Goal: Transaction & Acquisition: Obtain resource

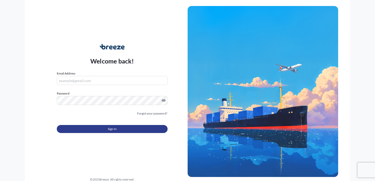
type input "[PERSON_NAME][EMAIL_ADDRESS][DOMAIN_NAME]"
click at [127, 131] on button "Sign In" at bounding box center [112, 129] width 111 height 8
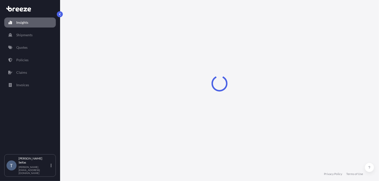
select select "2025"
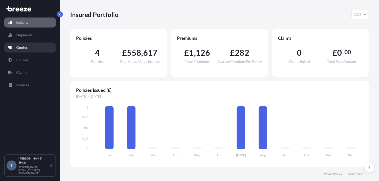
click at [28, 50] on link "Quotes" at bounding box center [30, 48] width 52 height 10
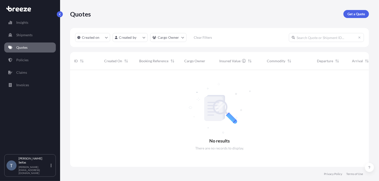
scroll to position [111, 295]
click at [354, 15] on p "Get a Quote" at bounding box center [356, 14] width 18 height 5
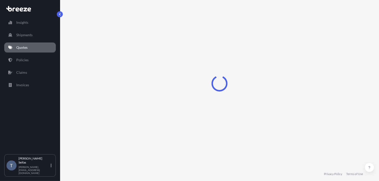
select select "Sea"
select select "1"
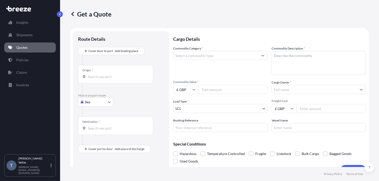
scroll to position [8, 0]
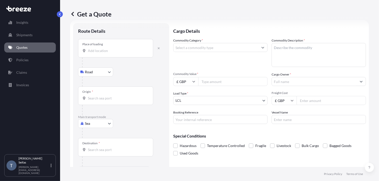
click at [103, 47] on div "Place of loading" at bounding box center [115, 48] width 75 height 19
click at [103, 48] on input "Place of loading" at bounding box center [117, 50] width 59 height 5
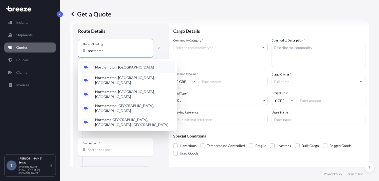
click at [103, 66] on b "Northamp" at bounding box center [103, 67] width 16 height 4
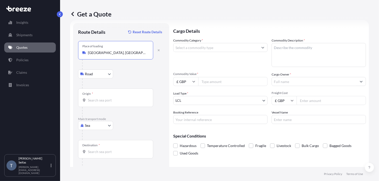
type input "[GEOGRAPHIC_DATA], [GEOGRAPHIC_DATA]"
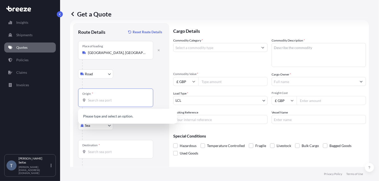
click at [106, 100] on input "Origin *" at bounding box center [117, 100] width 59 height 5
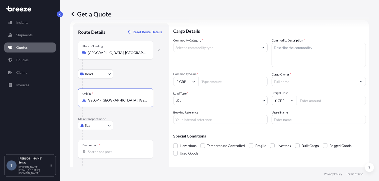
type input "GBLGP - [GEOGRAPHIC_DATA], [GEOGRAPHIC_DATA]"
click at [110, 146] on div "Destination *" at bounding box center [115, 149] width 75 height 19
click at [110, 149] on input "Destination *" at bounding box center [117, 151] width 59 height 5
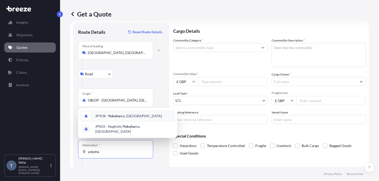
click at [126, 117] on span "JPYOK - Yokoha ma, [GEOGRAPHIC_DATA]" at bounding box center [128, 116] width 67 height 5
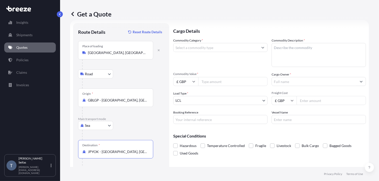
type input "JPYOK - [GEOGRAPHIC_DATA], [GEOGRAPHIC_DATA]"
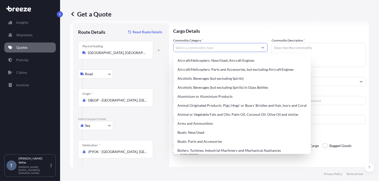
click at [207, 47] on input "Commodity Category *" at bounding box center [215, 47] width 85 height 9
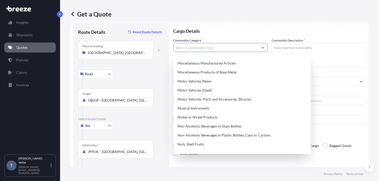
scroll to position [701, 0]
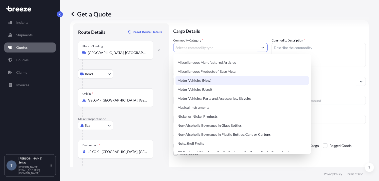
click at [210, 79] on div "Motor Vehicles (New)" at bounding box center [241, 80] width 133 height 9
type input "Motor Vehicles (New)"
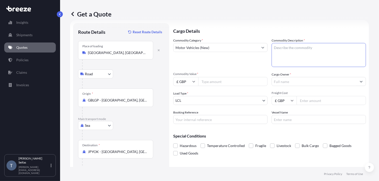
click at [291, 49] on textarea "Commodity Description *" at bounding box center [319, 55] width 94 height 24
type textarea "1 x [PERSON_NAME] Supersport and 1 x [PERSON_NAME] Plus Four"
click at [215, 80] on input "Commodity Value *" at bounding box center [232, 81] width 69 height 9
type input "158894"
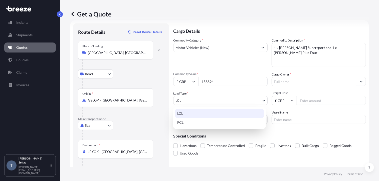
click at [216, 101] on body "Insights Shipments Quotes Policies Claims Invoices T [PERSON_NAME] [PERSON_NAME…" at bounding box center [189, 90] width 379 height 181
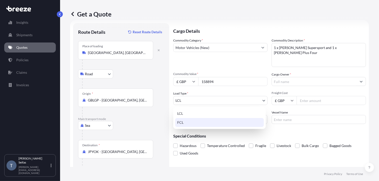
click at [189, 124] on div "FCL" at bounding box center [219, 122] width 89 height 9
select select "2"
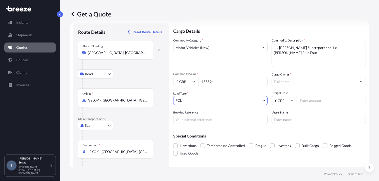
click at [190, 119] on input "Booking Reference" at bounding box center [220, 119] width 94 height 9
type input "OEX001986"
click at [292, 84] on input "Cargo Owner *" at bounding box center [314, 81] width 85 height 9
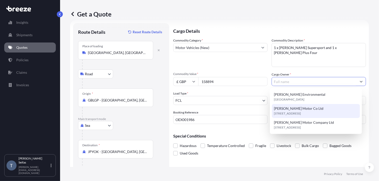
click at [293, 106] on span "[PERSON_NAME] Motor Co Ltd" at bounding box center [299, 108] width 50 height 5
type input "[PERSON_NAME] Motor Co Ltd"
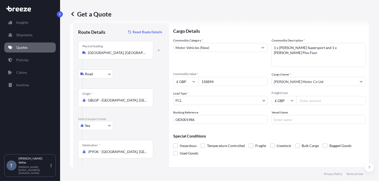
click at [306, 99] on input "Freight Cost" at bounding box center [331, 100] width 69 height 9
type input "1595"
click at [300, 122] on input "Vessel Name" at bounding box center [319, 119] width 94 height 9
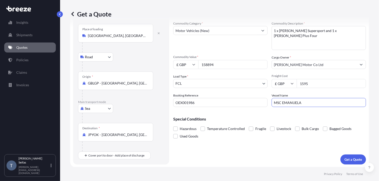
scroll to position [25, 0]
type input "MSC EMANUELA"
click at [346, 161] on p "Get a Quote" at bounding box center [353, 159] width 18 height 5
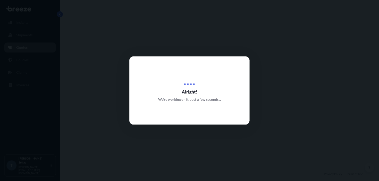
select select "Road"
select select "Sea"
select select "2"
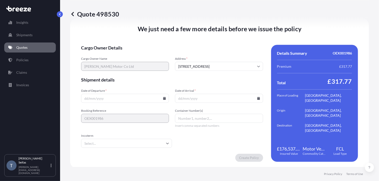
scroll to position [684, 0]
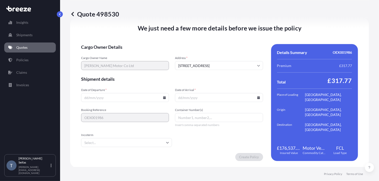
click at [126, 97] on input "Date of Departure *" at bounding box center [125, 97] width 88 height 9
type input "[DATE]"
click at [176, 96] on input "Date of Arrival *" at bounding box center [219, 97] width 88 height 9
type input "[DATE]"
click at [196, 118] on input "Container Number(s)" at bounding box center [219, 117] width 88 height 9
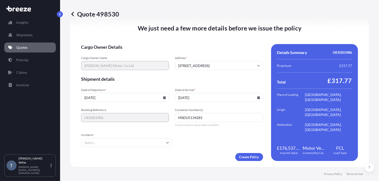
type input "MSDU5134281"
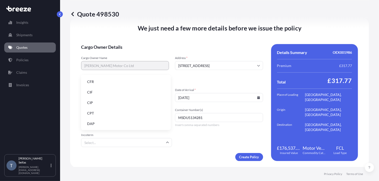
click at [164, 141] on input "Incoterm" at bounding box center [126, 142] width 91 height 9
click at [126, 82] on li "CFR" at bounding box center [126, 82] width 86 height 10
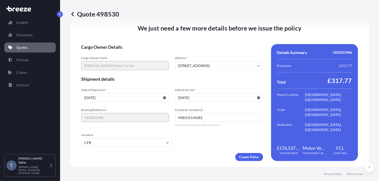
click at [160, 141] on input "CFR" at bounding box center [126, 142] width 91 height 9
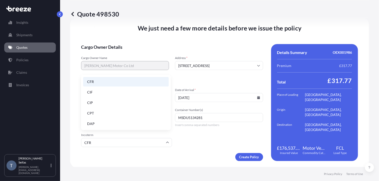
click at [127, 91] on li "CIF" at bounding box center [126, 93] width 86 height 10
type input "CIF"
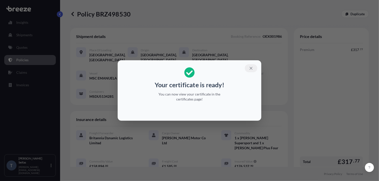
click at [250, 68] on icon "button" at bounding box center [251, 68] width 5 height 5
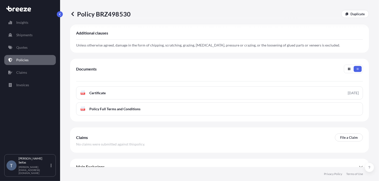
scroll to position [158, 0]
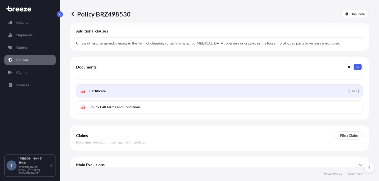
click at [131, 87] on link "PDF Certificate [DATE]" at bounding box center [219, 91] width 287 height 13
